Goal: Task Accomplishment & Management: Manage account settings

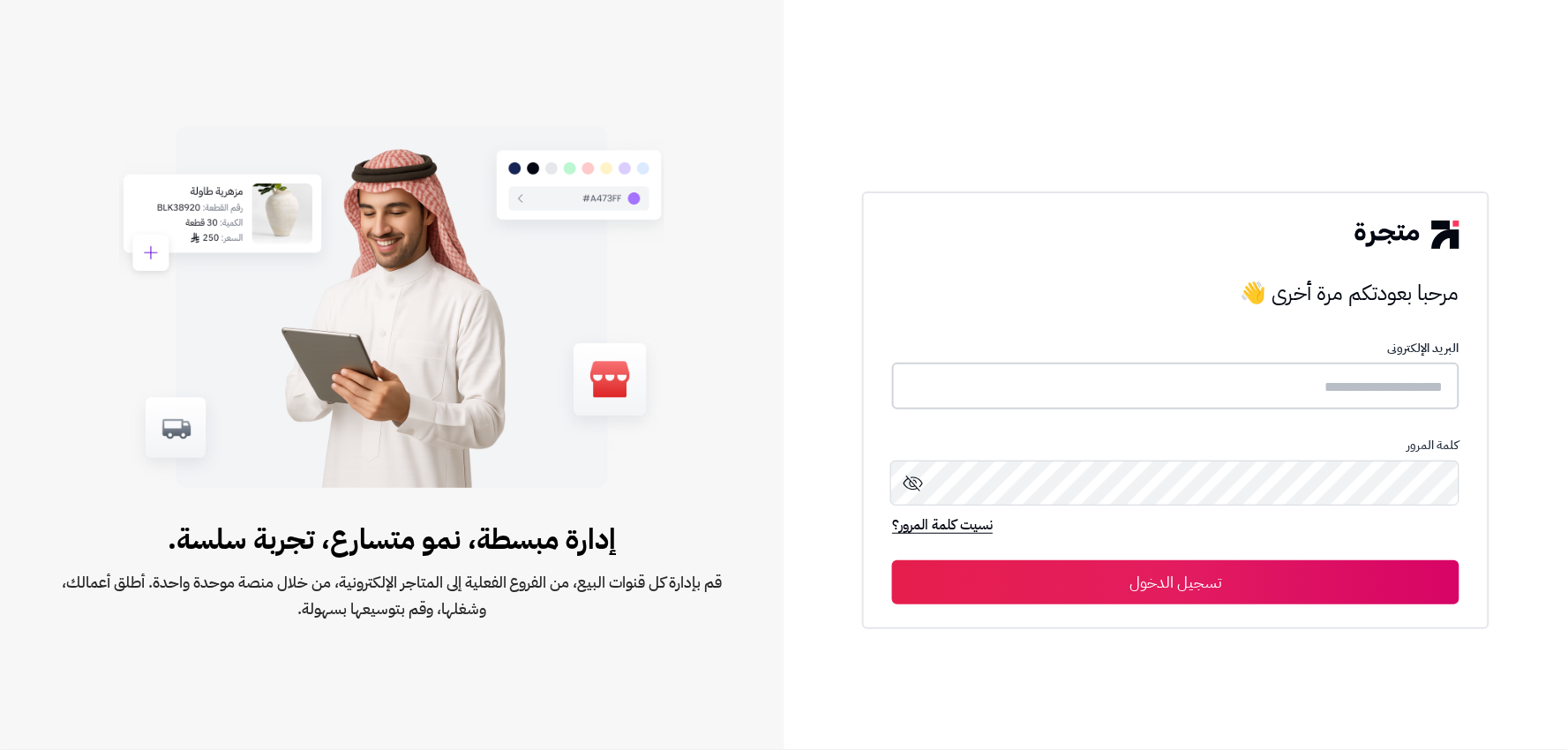
type input "******"
click at [1010, 568] on button "تسجيل الدخول" at bounding box center [1175, 581] width 568 height 44
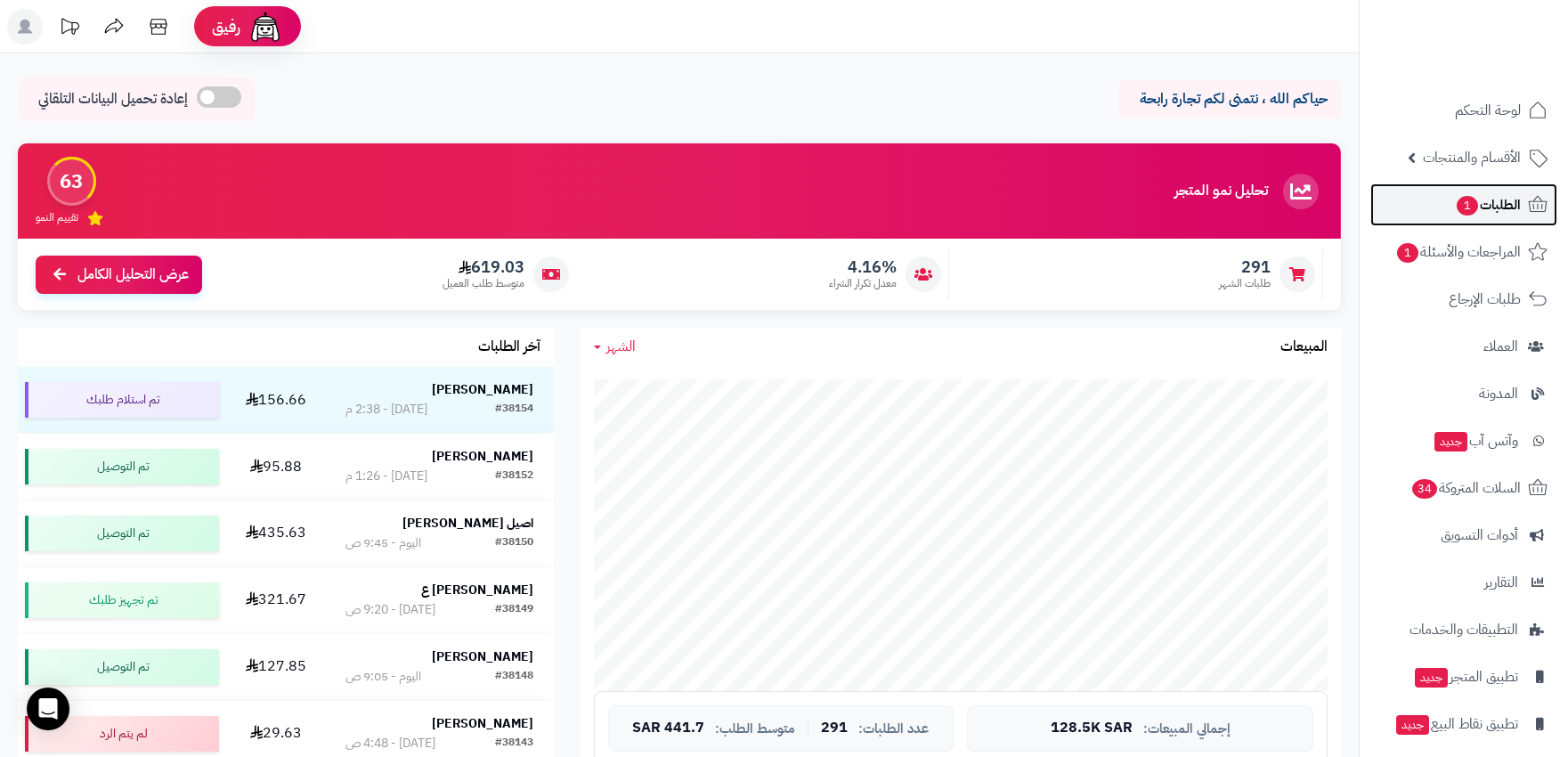
click at [1488, 207] on span "الطلبات 1" at bounding box center [1487, 204] width 66 height 25
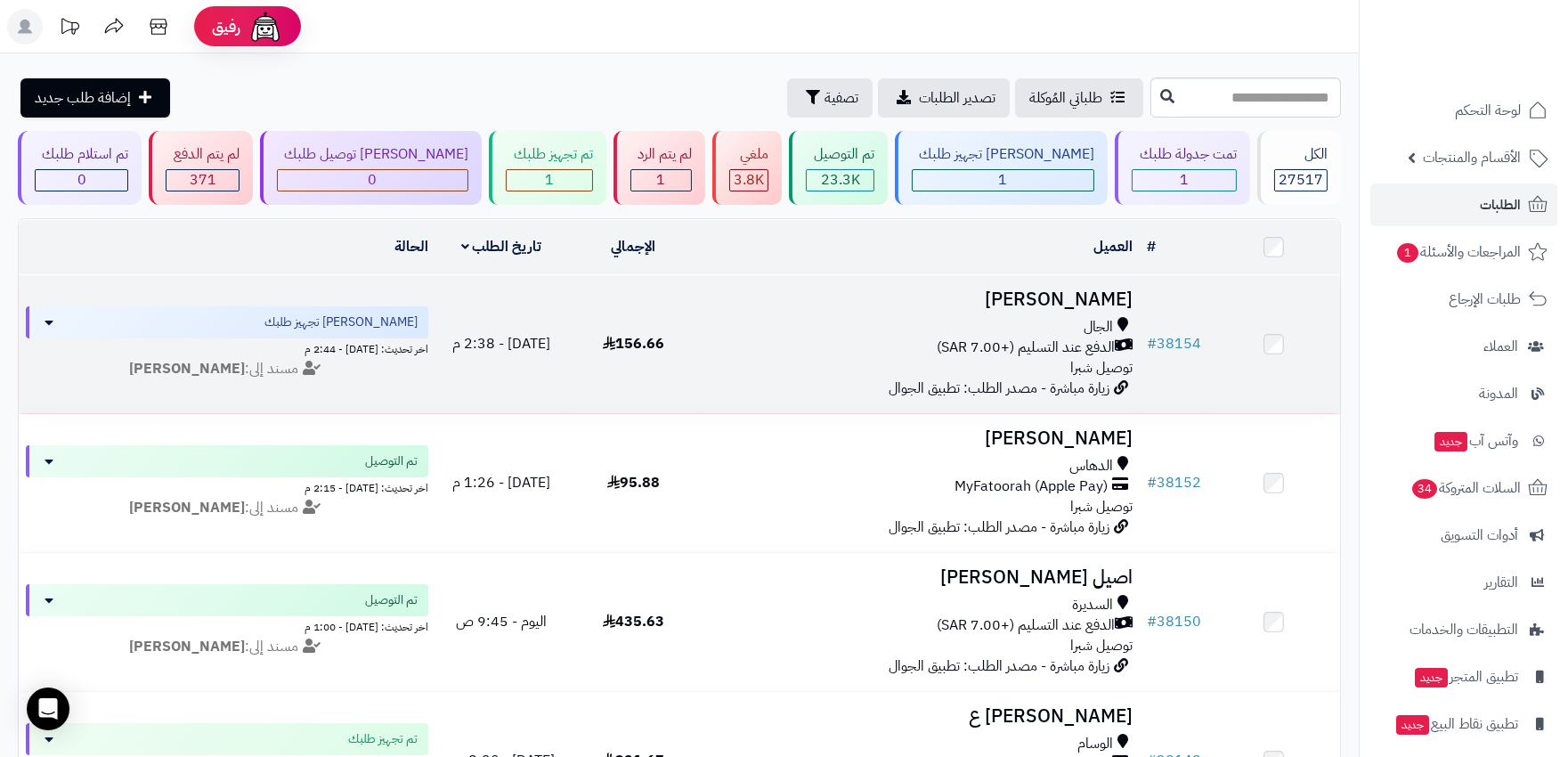
click at [762, 352] on div "الدفع عند التسليم (+7.00 SAR)" at bounding box center [919, 348] width 426 height 21
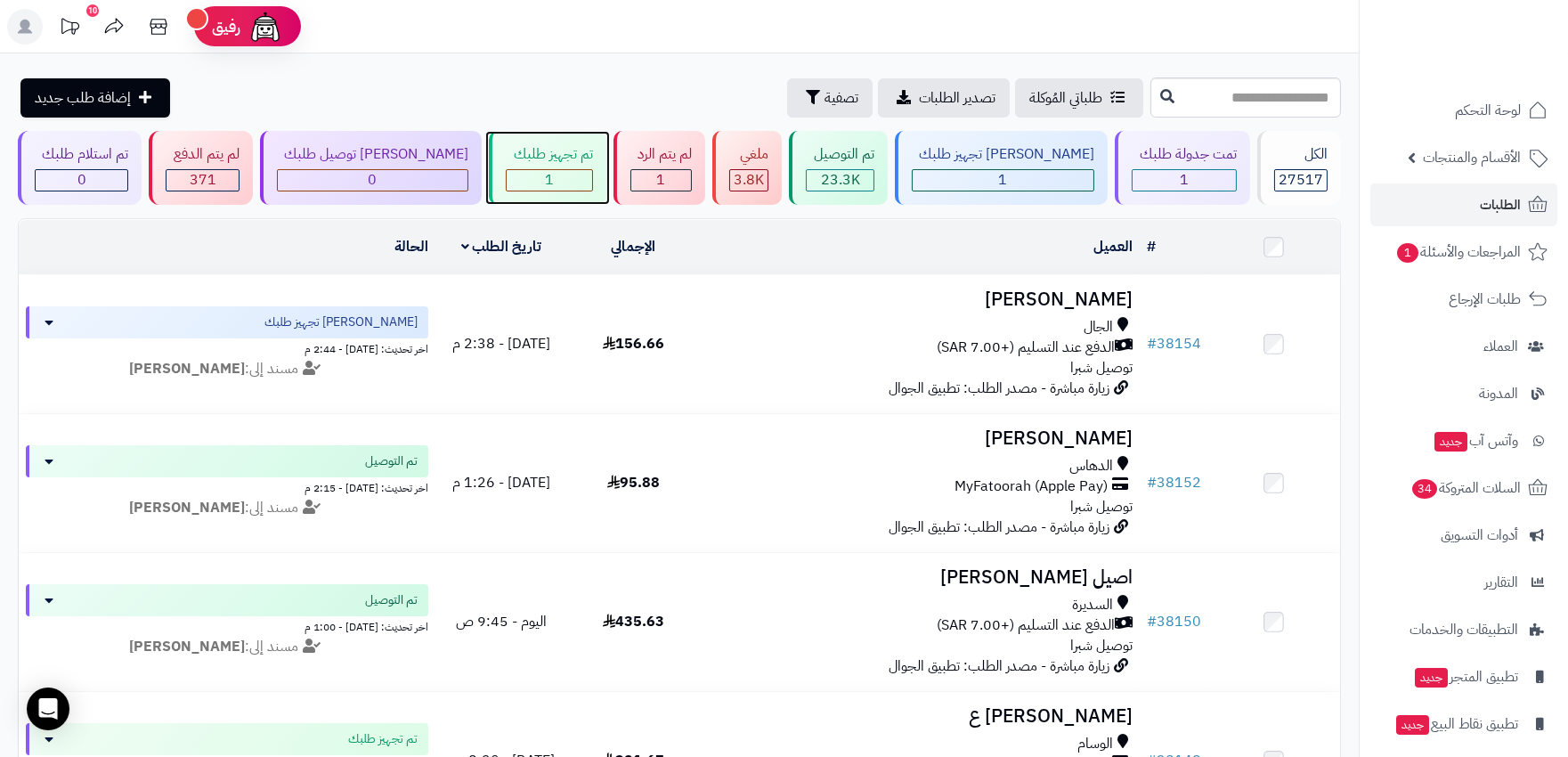
click at [544, 180] on div "1" at bounding box center [548, 180] width 84 height 21
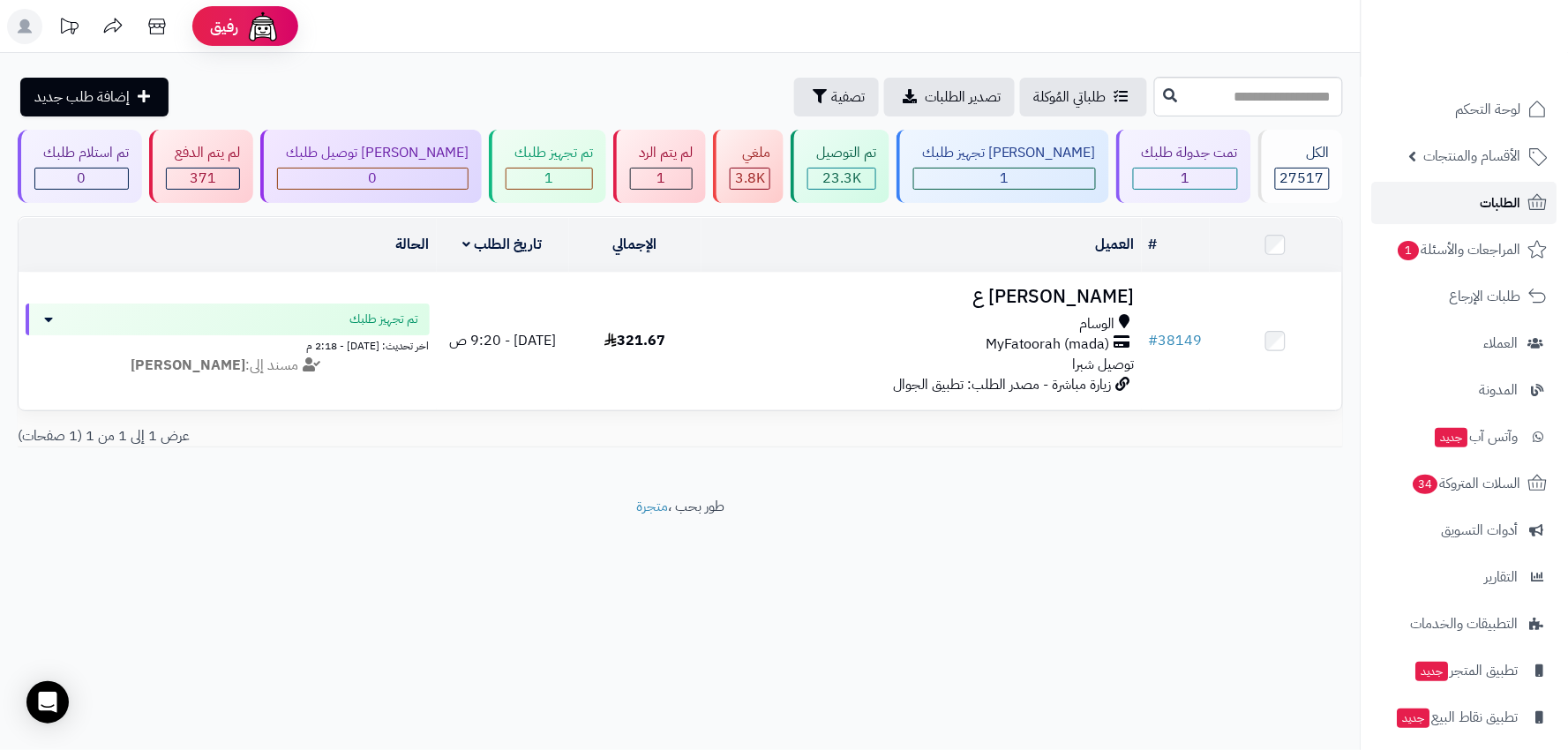
click at [1492, 205] on span "الطلبات" at bounding box center [1500, 202] width 40 height 24
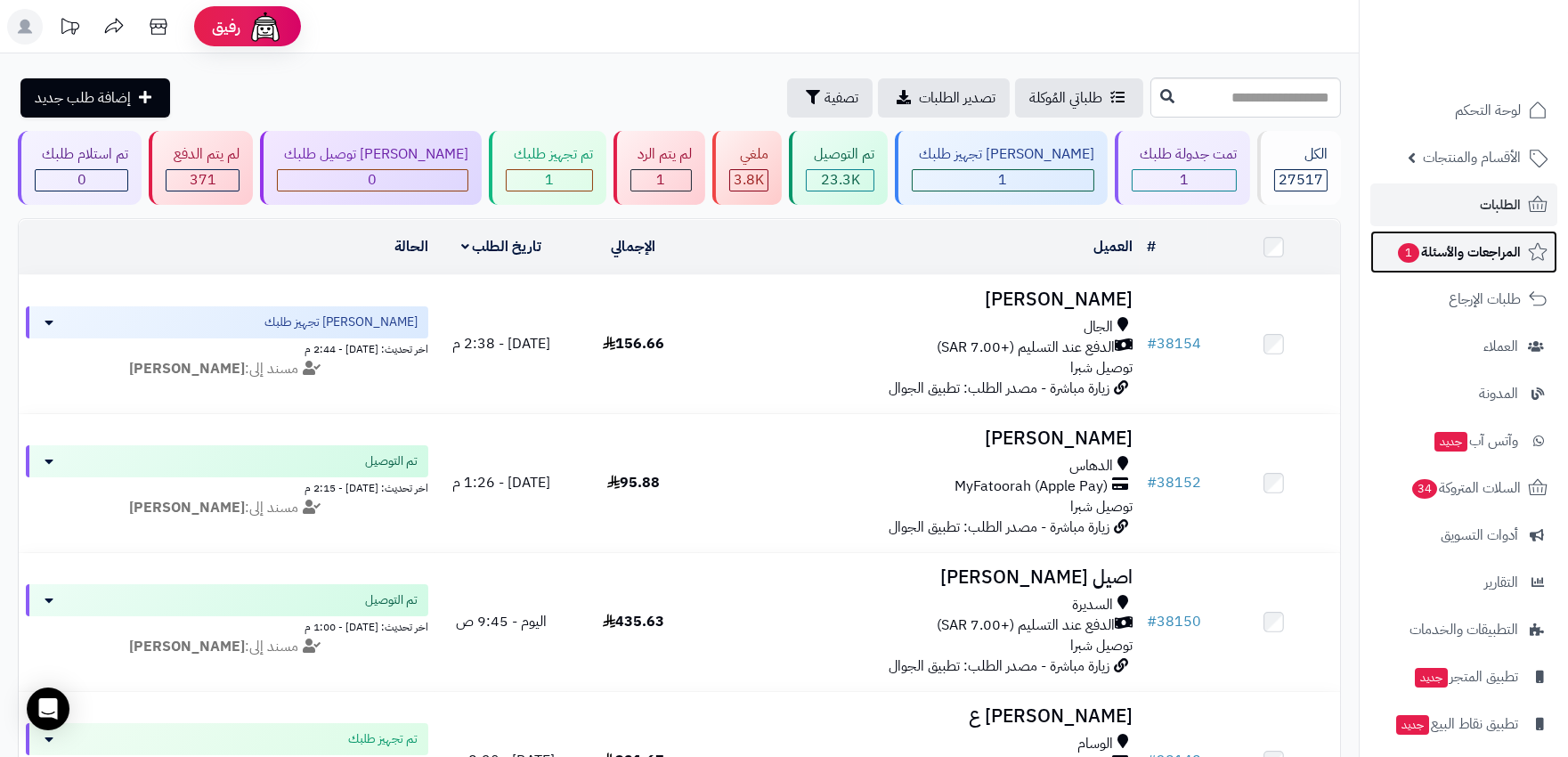
click at [1466, 246] on span "المراجعات والأسئلة 1" at bounding box center [1458, 251] width 124 height 25
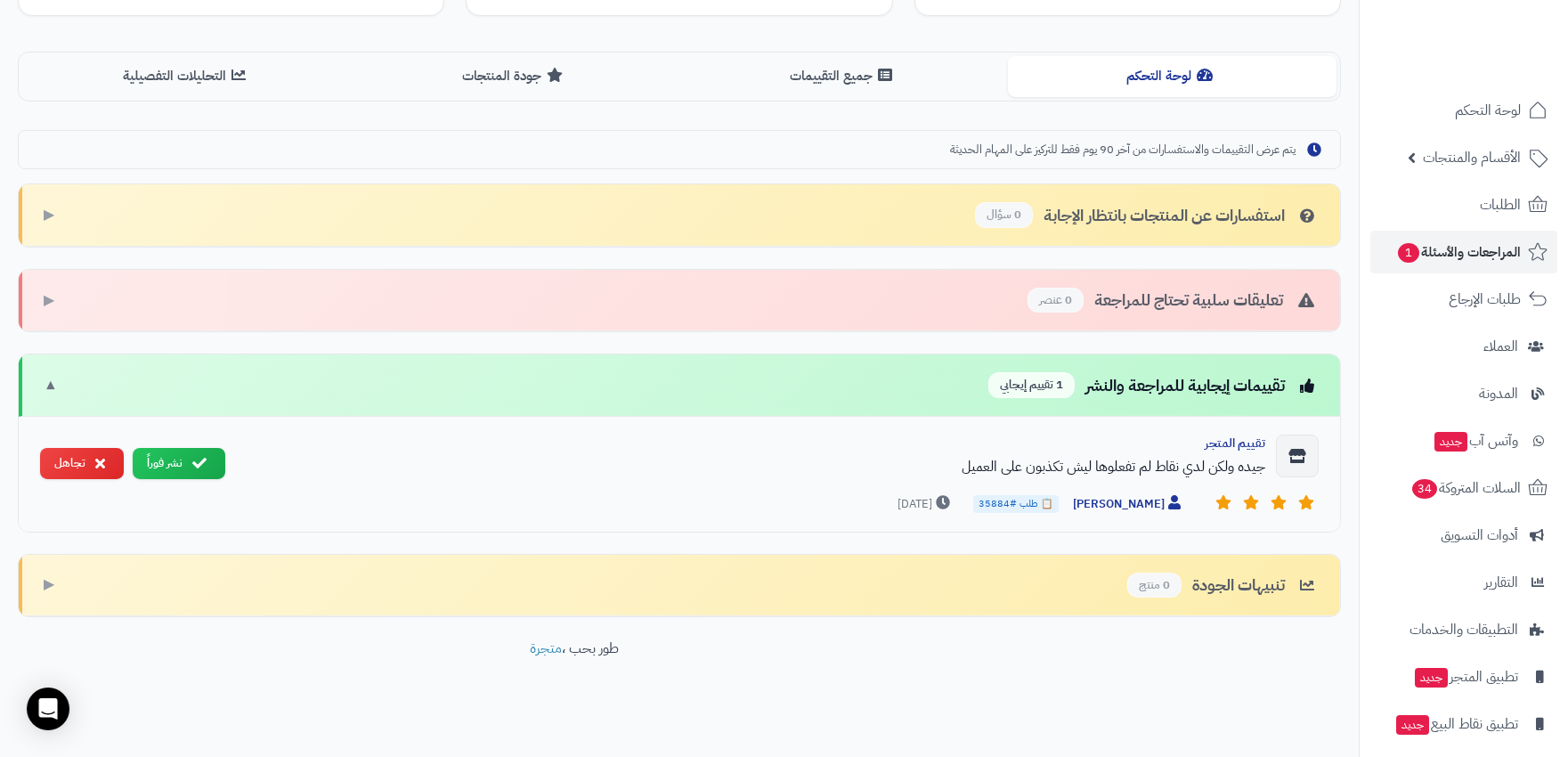
scroll to position [414, 0]
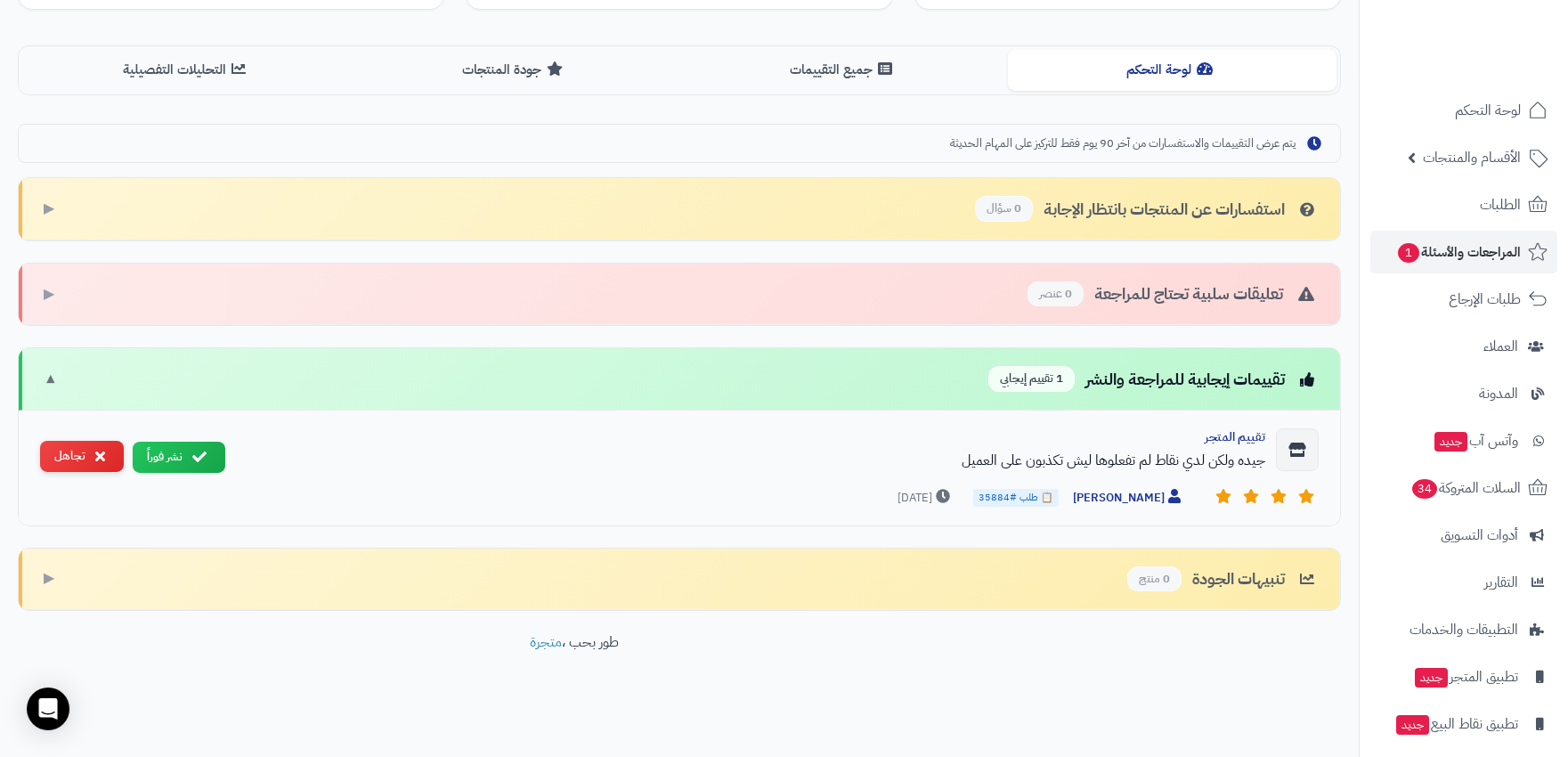
click at [64, 458] on button "تجاهل" at bounding box center [82, 456] width 84 height 31
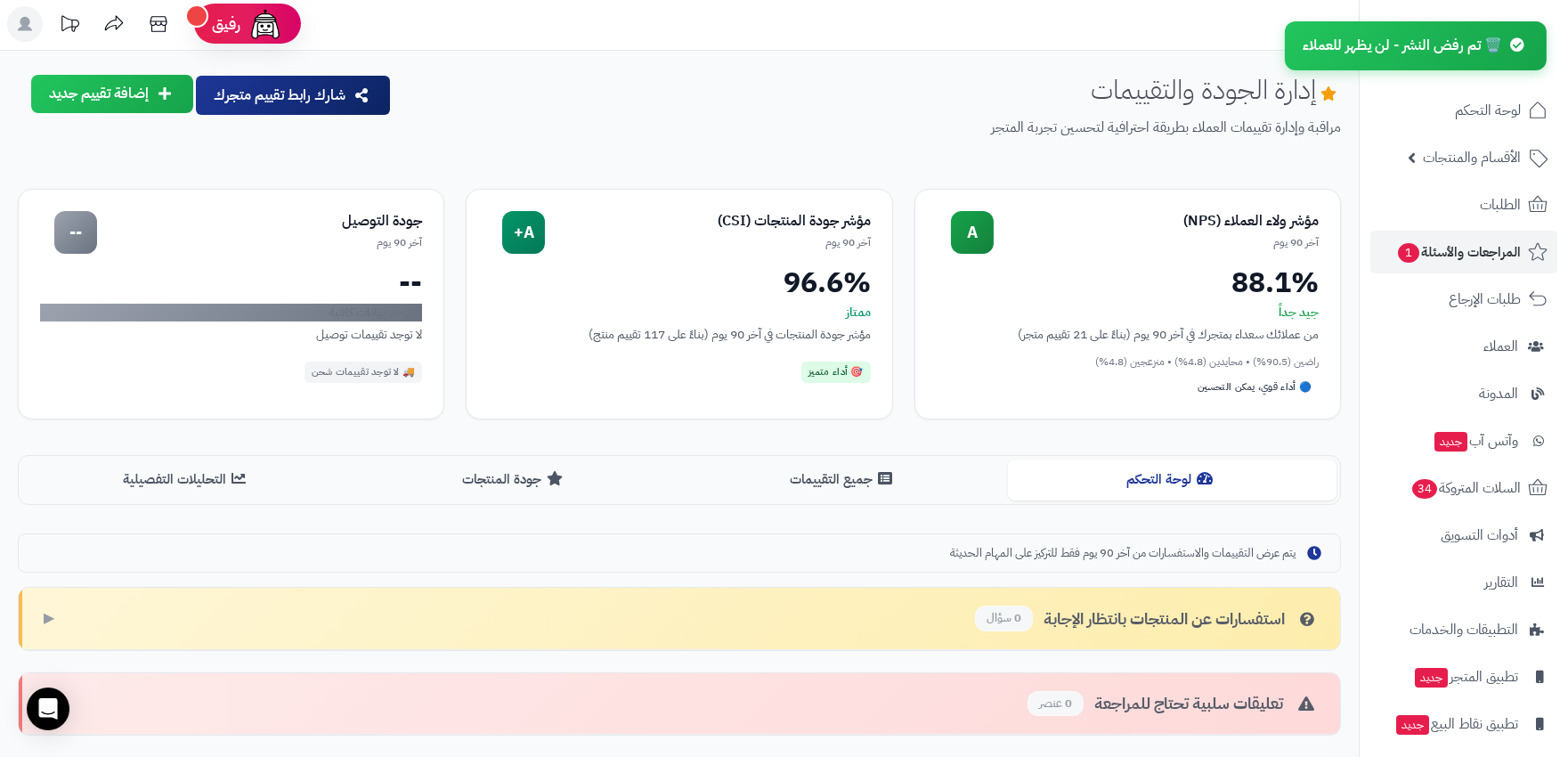
scroll to position [0, 0]
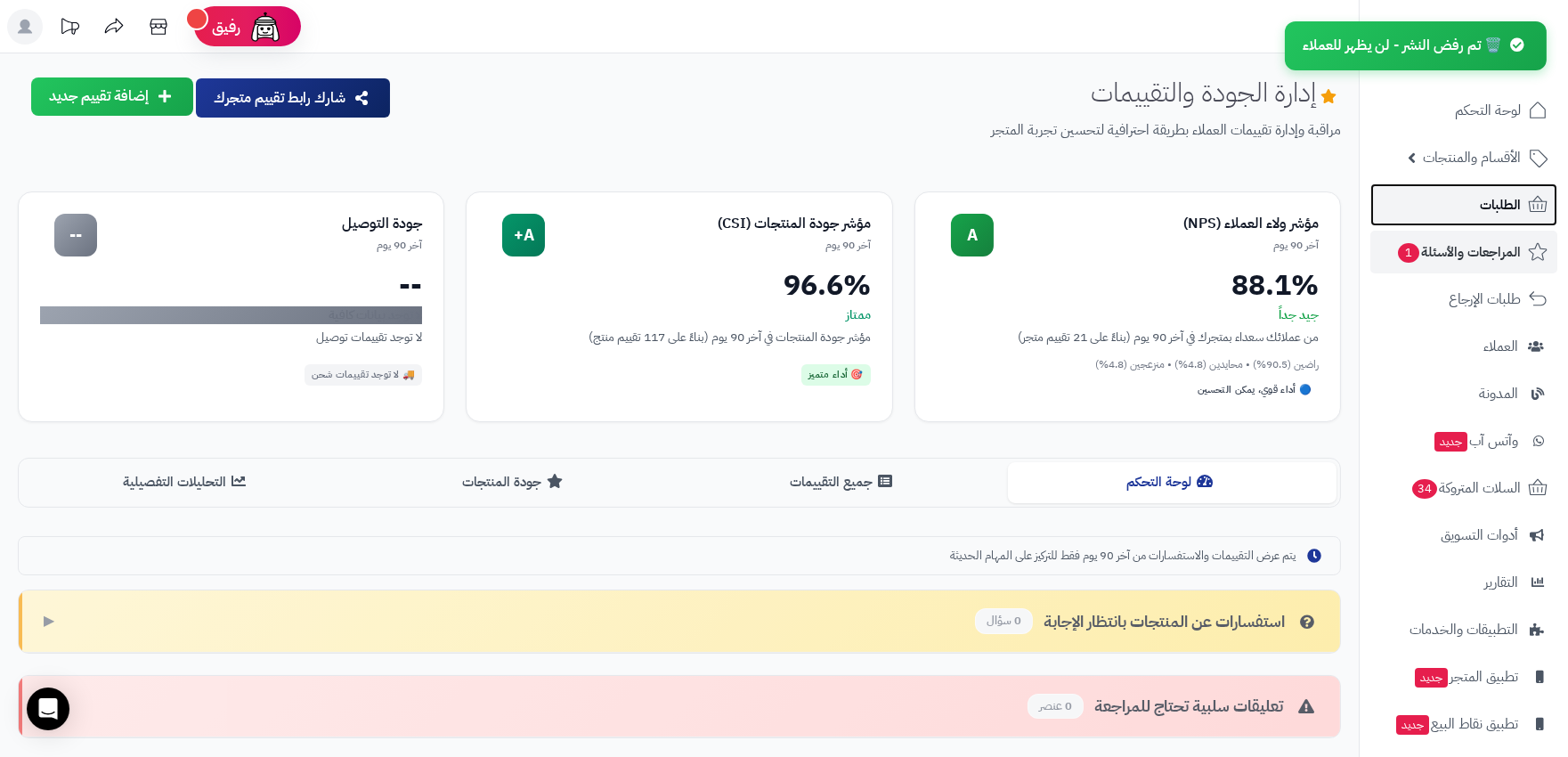
click at [1501, 213] on span "الطلبات" at bounding box center [1500, 204] width 41 height 25
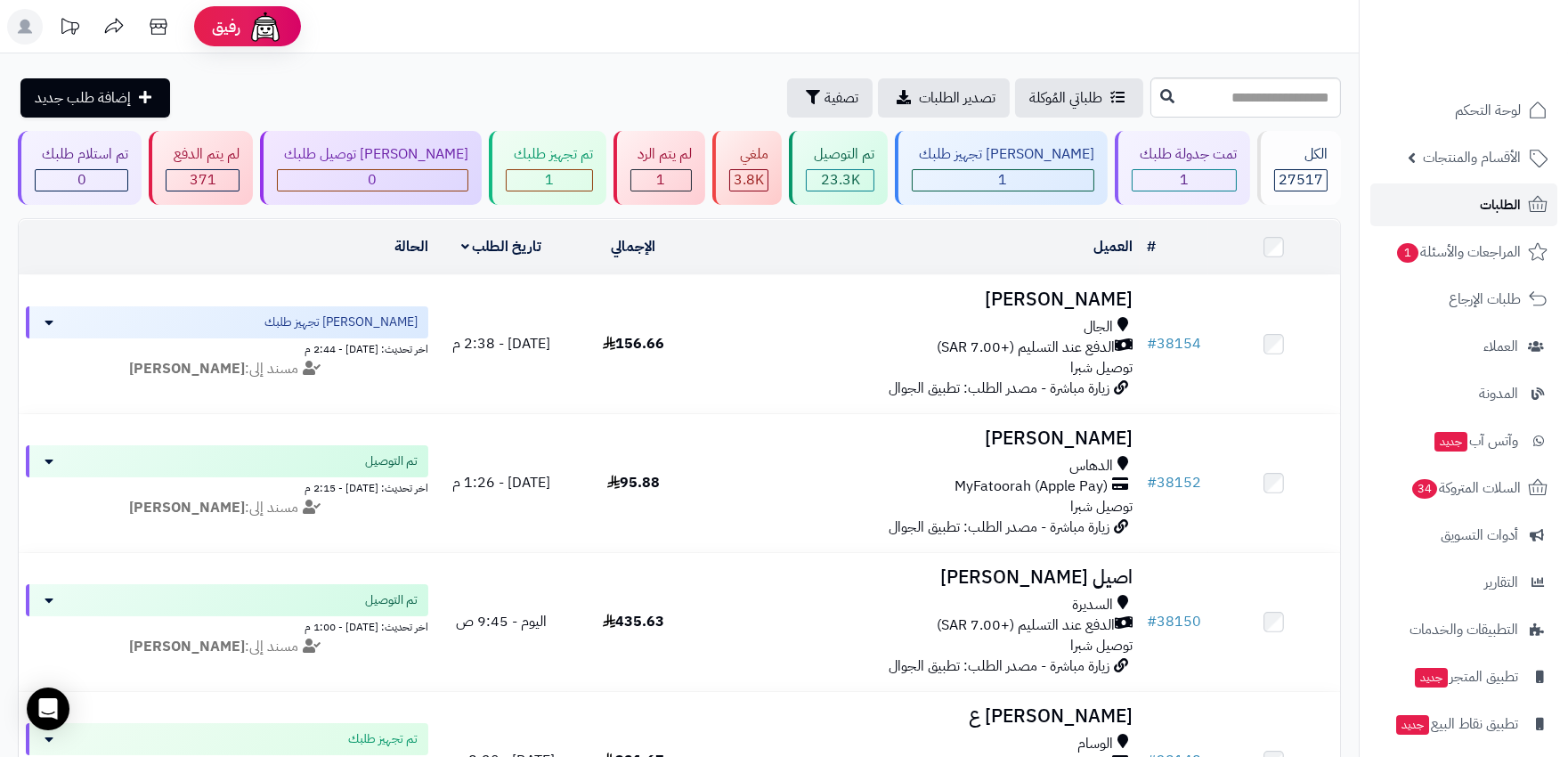
click at [1520, 207] on span "الطلبات" at bounding box center [1500, 204] width 41 height 25
